Goal: Task Accomplishment & Management: Use online tool/utility

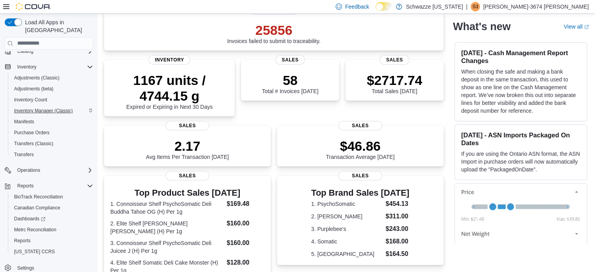
scroll to position [66, 0]
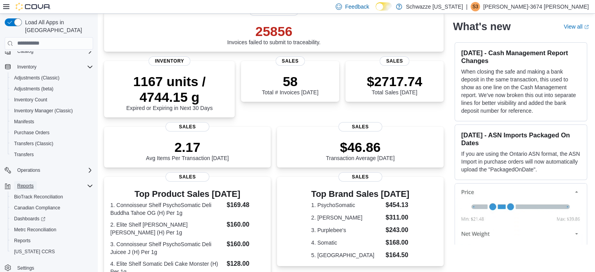
click at [22, 183] on span "Reports" at bounding box center [25, 186] width 16 height 6
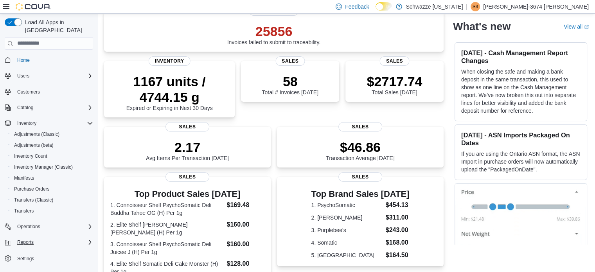
scroll to position [0, 0]
click at [22, 239] on span "Reports" at bounding box center [25, 242] width 16 height 6
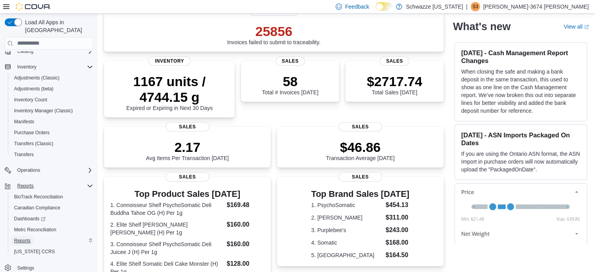
click at [25, 238] on span "Reports" at bounding box center [22, 241] width 16 height 6
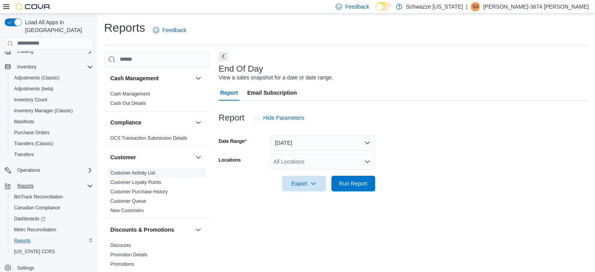
scroll to position [5, 0]
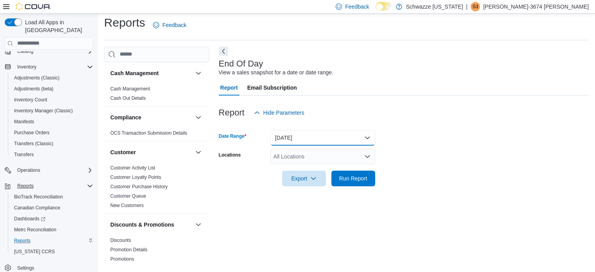
click at [299, 133] on button "Today" at bounding box center [322, 138] width 105 height 16
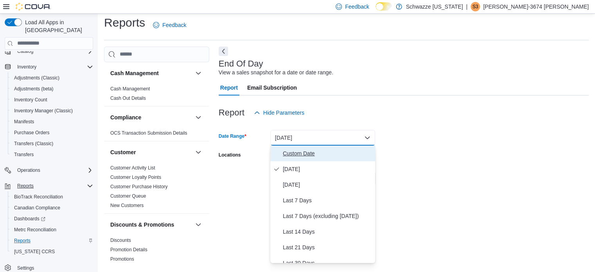
click at [294, 156] on span "Custom Date" at bounding box center [327, 153] width 89 height 9
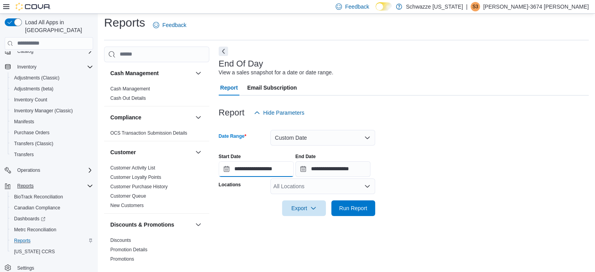
click at [274, 167] on input "**********" at bounding box center [256, 169] width 75 height 16
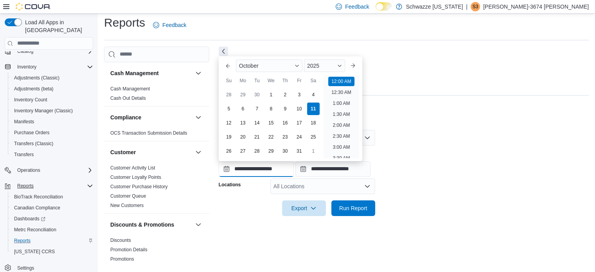
scroll to position [24, 0]
click at [318, 98] on div "4" at bounding box center [313, 95] width 14 height 14
type input "**********"
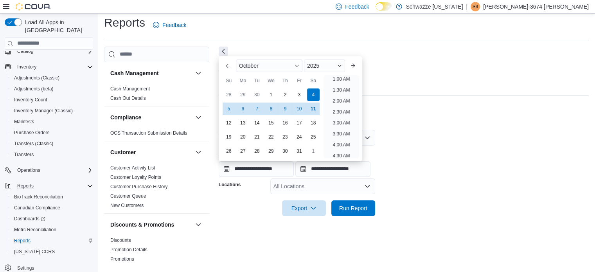
scroll to position [2, 0]
click at [326, 172] on input "**********" at bounding box center [332, 169] width 75 height 16
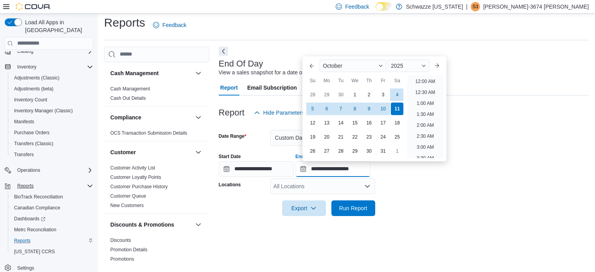
scroll to position [445, 0]
click at [402, 92] on div "4" at bounding box center [398, 95] width 14 height 14
type input "**********"
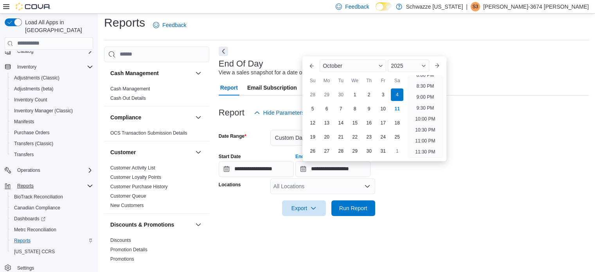
click at [341, 184] on div "All Locations" at bounding box center [322, 186] width 105 height 16
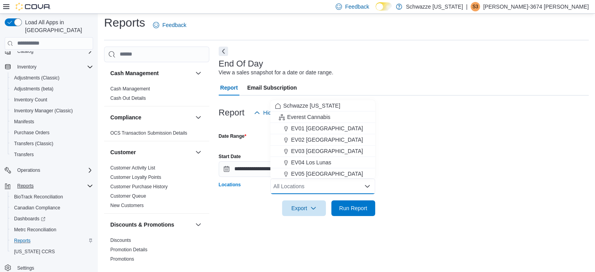
click at [341, 184] on div "All Locations" at bounding box center [322, 186] width 105 height 16
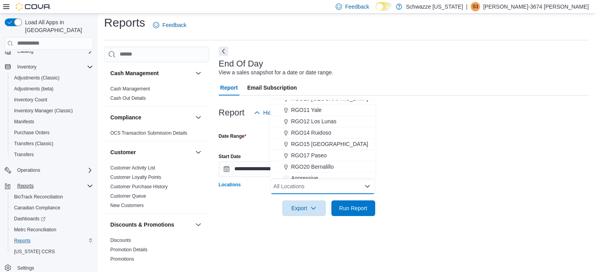
scroll to position [387, 0]
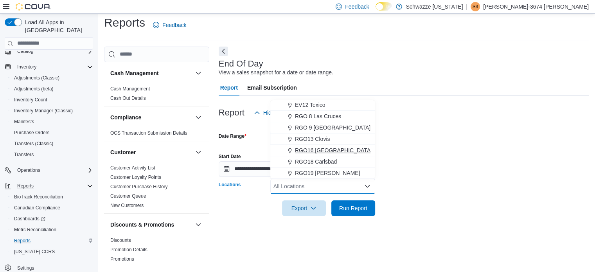
click at [336, 148] on span "RGO16 Alamogordo" at bounding box center [333, 150] width 77 height 8
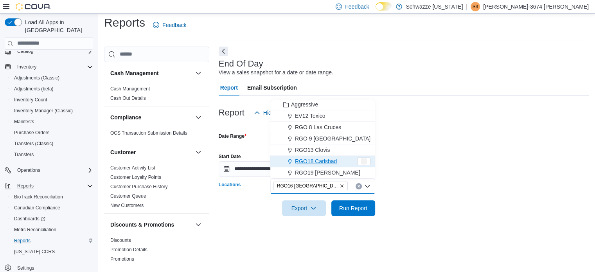
scroll to position [376, 0]
click at [460, 190] on form "**********" at bounding box center [404, 168] width 370 height 95
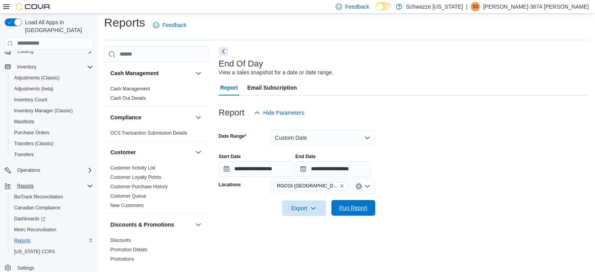
click at [360, 206] on span "Run Report" at bounding box center [353, 208] width 28 height 8
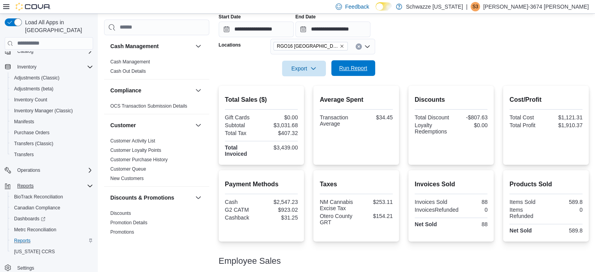
scroll to position [144, 0]
click at [39, 97] on span "Inventory Count" at bounding box center [30, 100] width 33 height 6
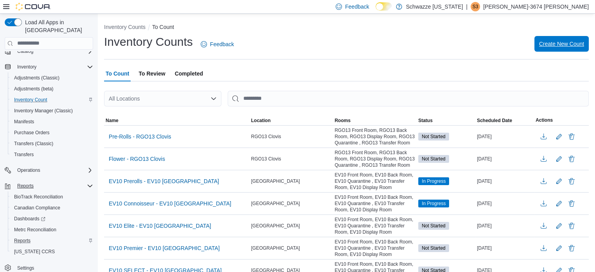
click at [577, 41] on span "Create New Count" at bounding box center [561, 44] width 45 height 8
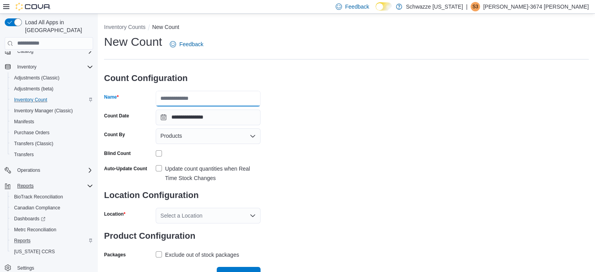
click at [187, 97] on input "Name" at bounding box center [208, 99] width 105 height 16
click at [159, 99] on input "**********" at bounding box center [208, 99] width 105 height 16
click at [242, 100] on input "**********" at bounding box center [208, 99] width 105 height 16
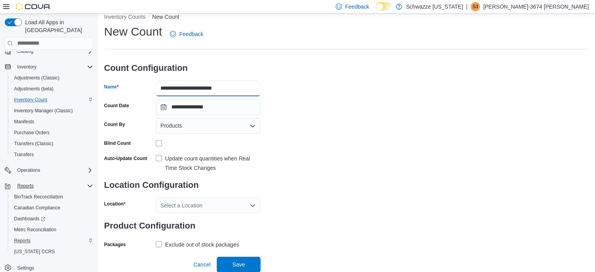
type input "**********"
click at [157, 159] on label "Update count quantities when Real Time Stock Changes" at bounding box center [208, 163] width 105 height 19
click at [175, 205] on div "Select a Location" at bounding box center [208, 206] width 105 height 16
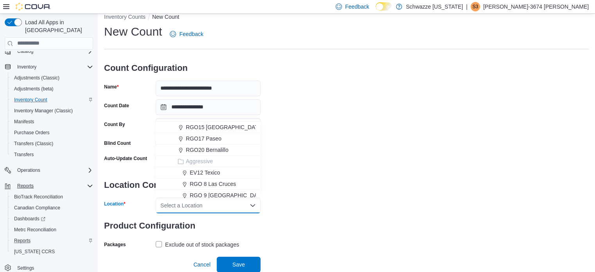
scroll to position [374, 0]
click at [199, 180] on span "RGO16 Alamogordo" at bounding box center [228, 182] width 77 height 8
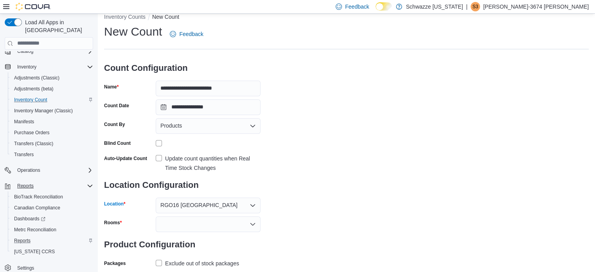
click at [299, 194] on div "**********" at bounding box center [346, 146] width 485 height 245
click at [227, 230] on div at bounding box center [208, 224] width 105 height 16
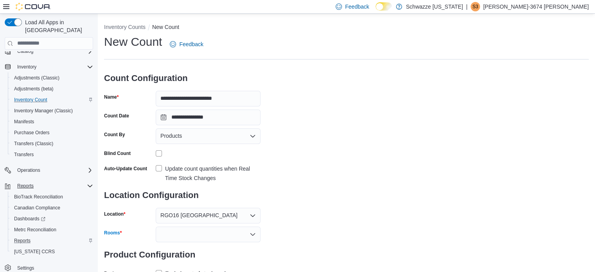
click at [223, 234] on div "Combo box. Selected. Combo box input. Type some text or, to display a list of c…" at bounding box center [208, 235] width 105 height 16
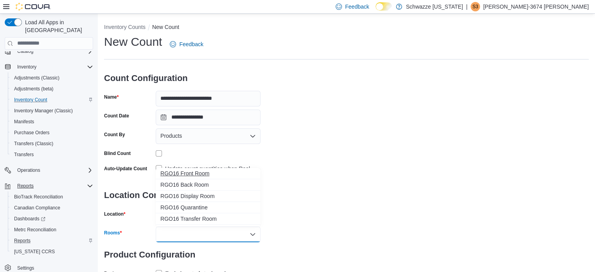
click at [193, 173] on span "RGO16 Front Room" at bounding box center [207, 173] width 95 height 8
click at [255, 235] on icon "Close list of options" at bounding box center [253, 234] width 6 height 6
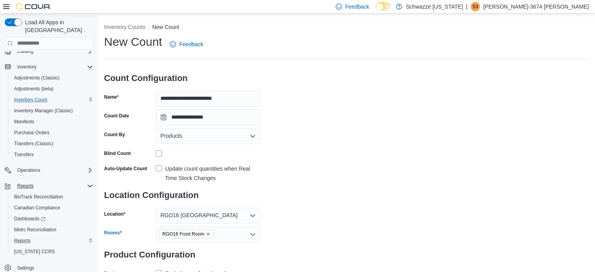
click at [252, 235] on icon "Open list of options" at bounding box center [252, 234] width 5 height 2
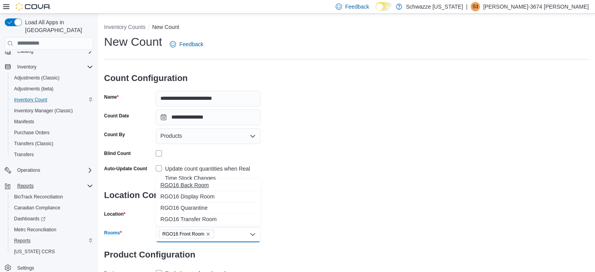
click at [193, 184] on span "RGO16 Back Room" at bounding box center [207, 185] width 95 height 8
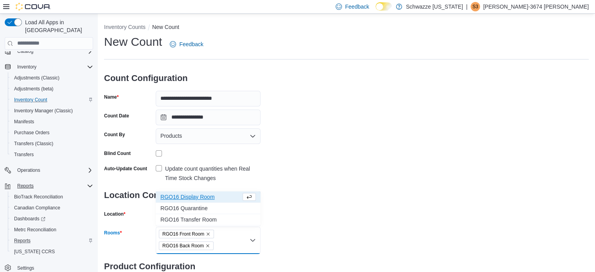
click at [319, 215] on div "**********" at bounding box center [346, 172] width 485 height 276
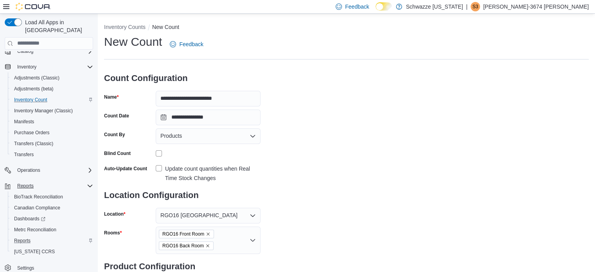
scroll to position [59, 0]
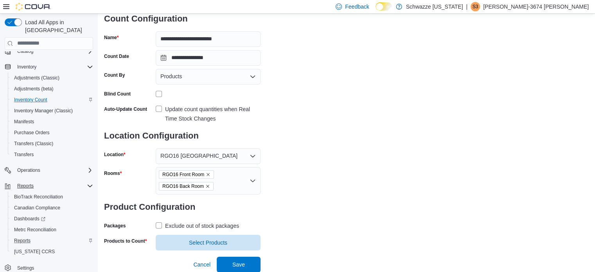
click at [158, 224] on label "Exclude out of stock packages" at bounding box center [197, 225] width 83 height 9
click at [207, 243] on span "Select Products" at bounding box center [208, 242] width 38 height 8
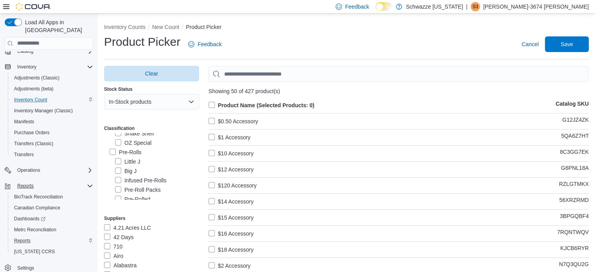
scroll to position [61, 0]
click at [112, 152] on label "Pre-Rolls" at bounding box center [126, 151] width 32 height 9
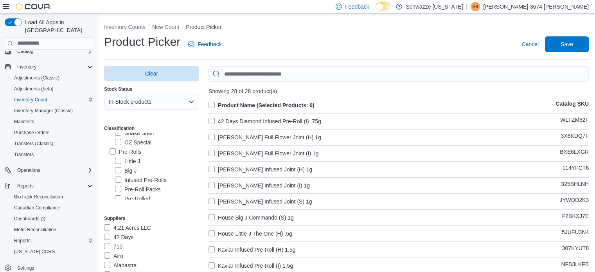
click at [212, 105] on label "Product Name (Selected Products: 0)" at bounding box center [262, 105] width 106 height 9
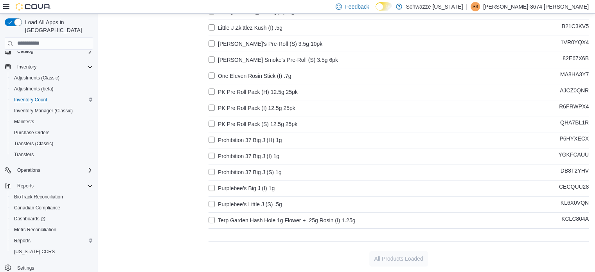
scroll to position [0, 0]
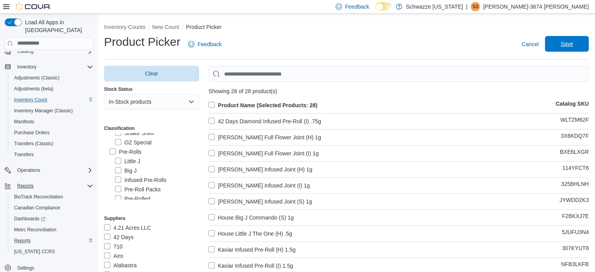
click at [571, 42] on span "Save" at bounding box center [567, 44] width 13 height 8
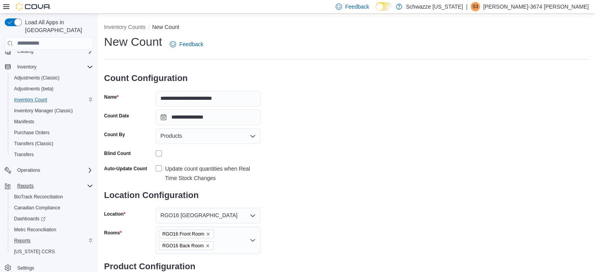
scroll to position [75, 0]
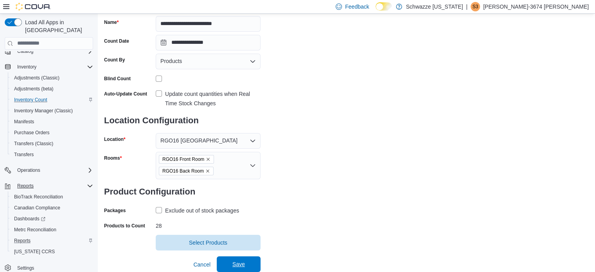
click at [239, 264] on span "Save" at bounding box center [238, 264] width 13 height 8
